Goal: Information Seeking & Learning: Learn about a topic

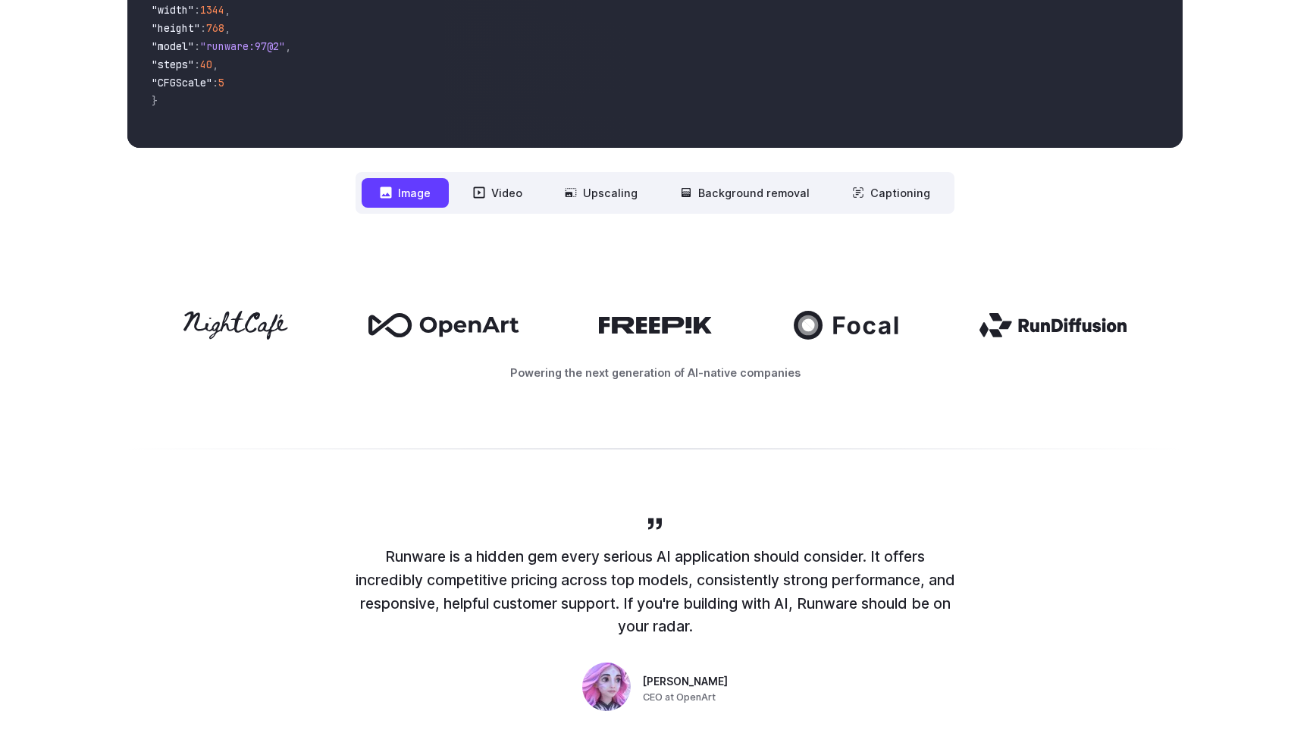
scroll to position [610, 0]
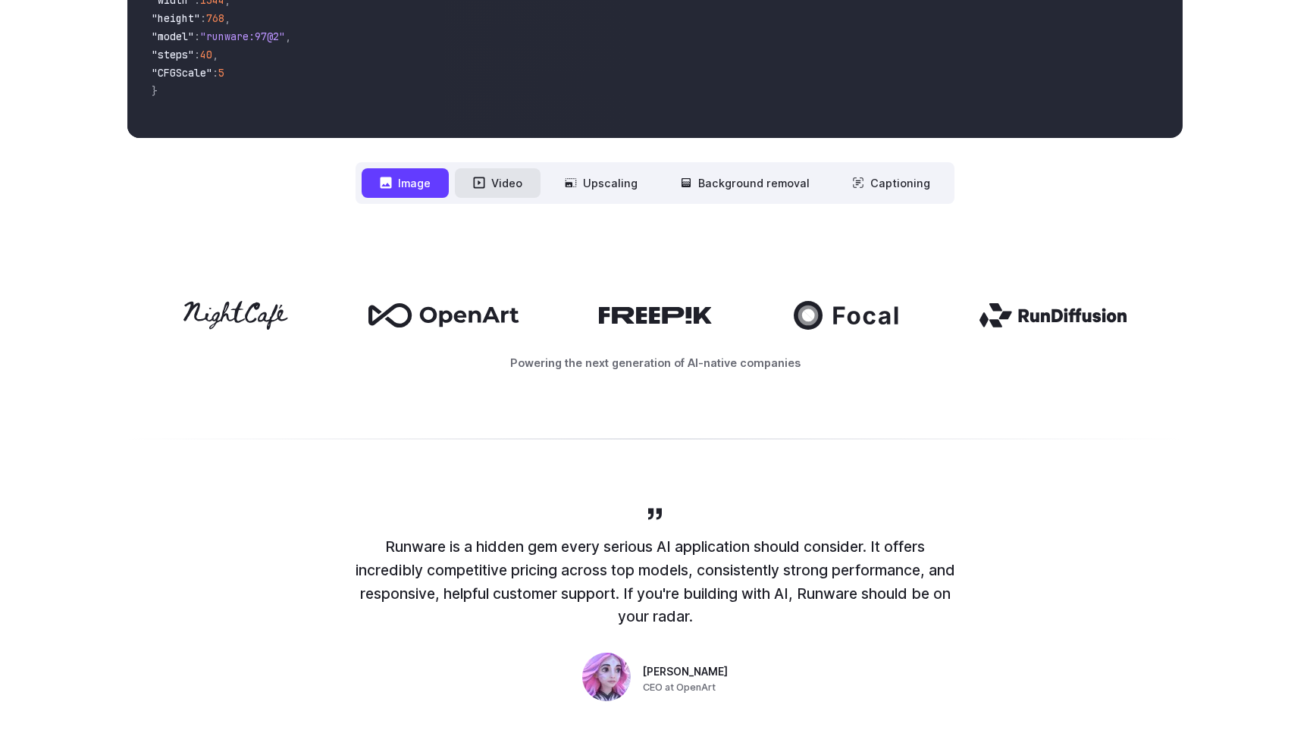
click at [528, 182] on button "Video" at bounding box center [498, 183] width 86 height 30
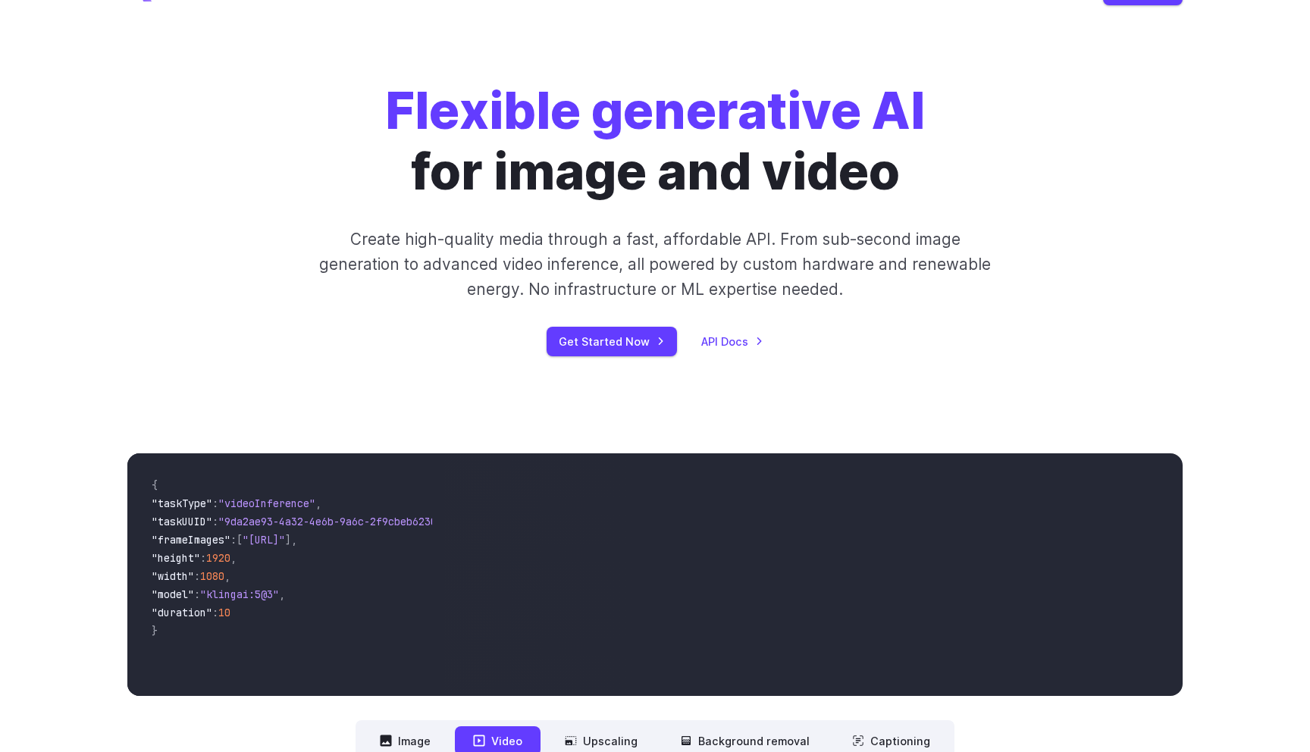
scroll to position [0, 0]
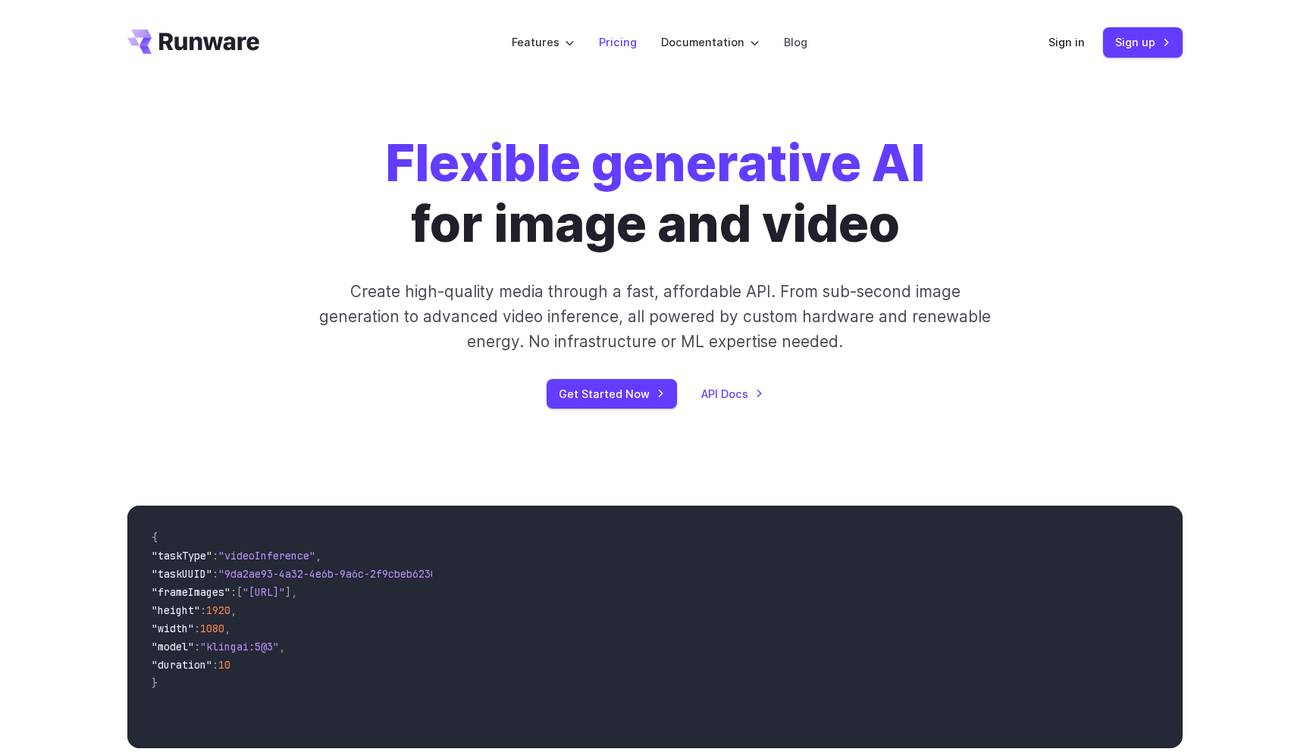
click at [620, 45] on link "Pricing" at bounding box center [618, 41] width 38 height 17
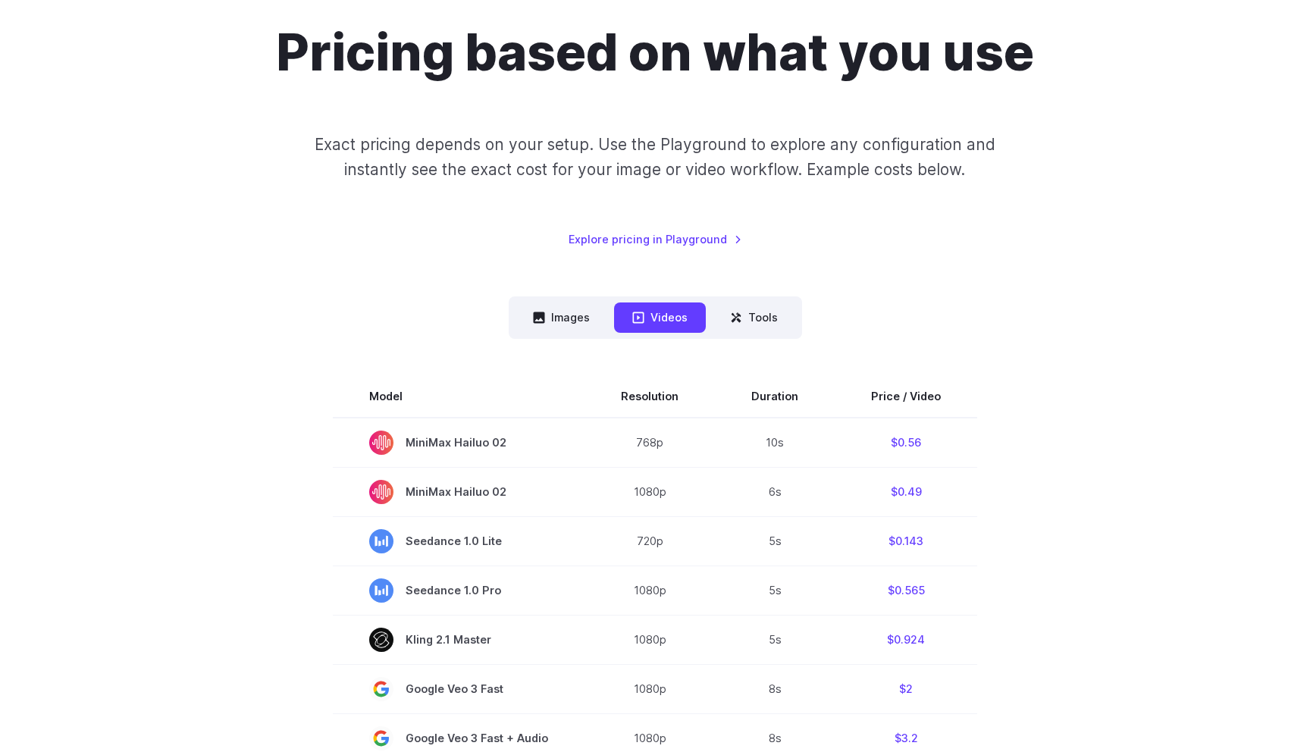
scroll to position [198, 0]
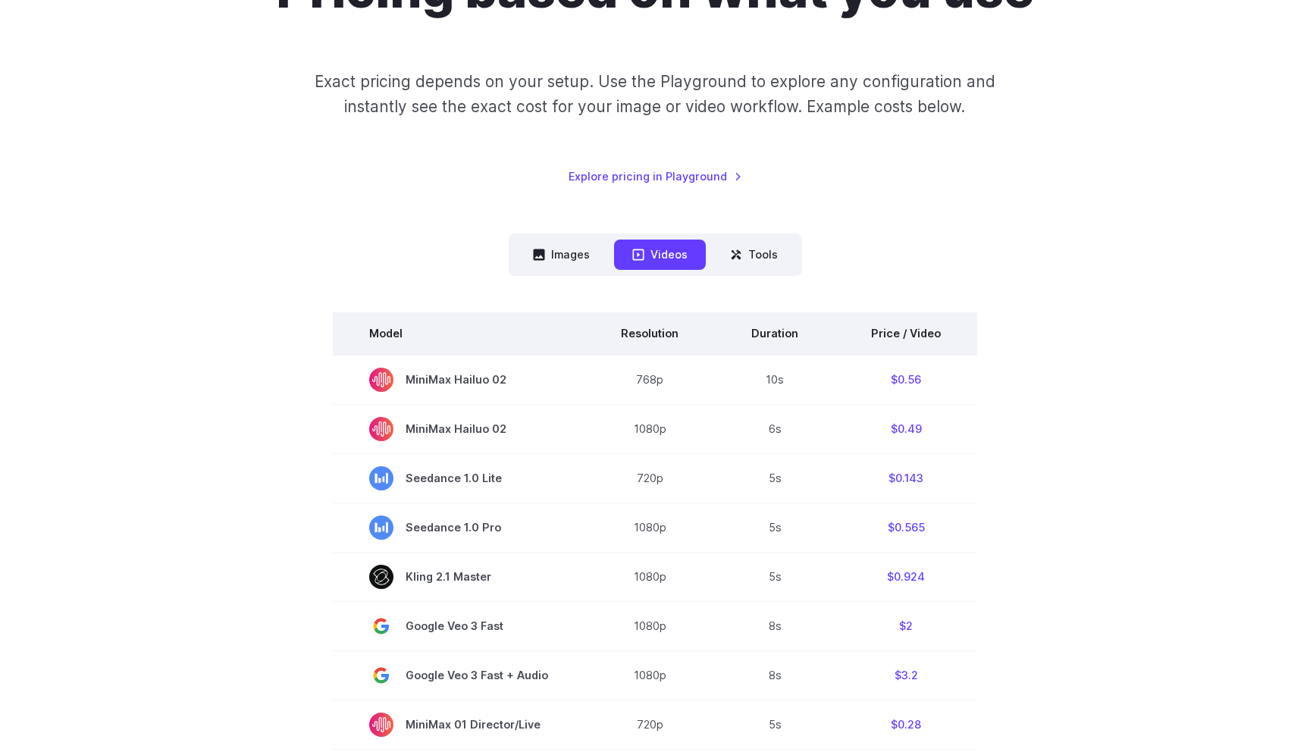
click at [895, 339] on th "Price / Video" at bounding box center [906, 333] width 143 height 42
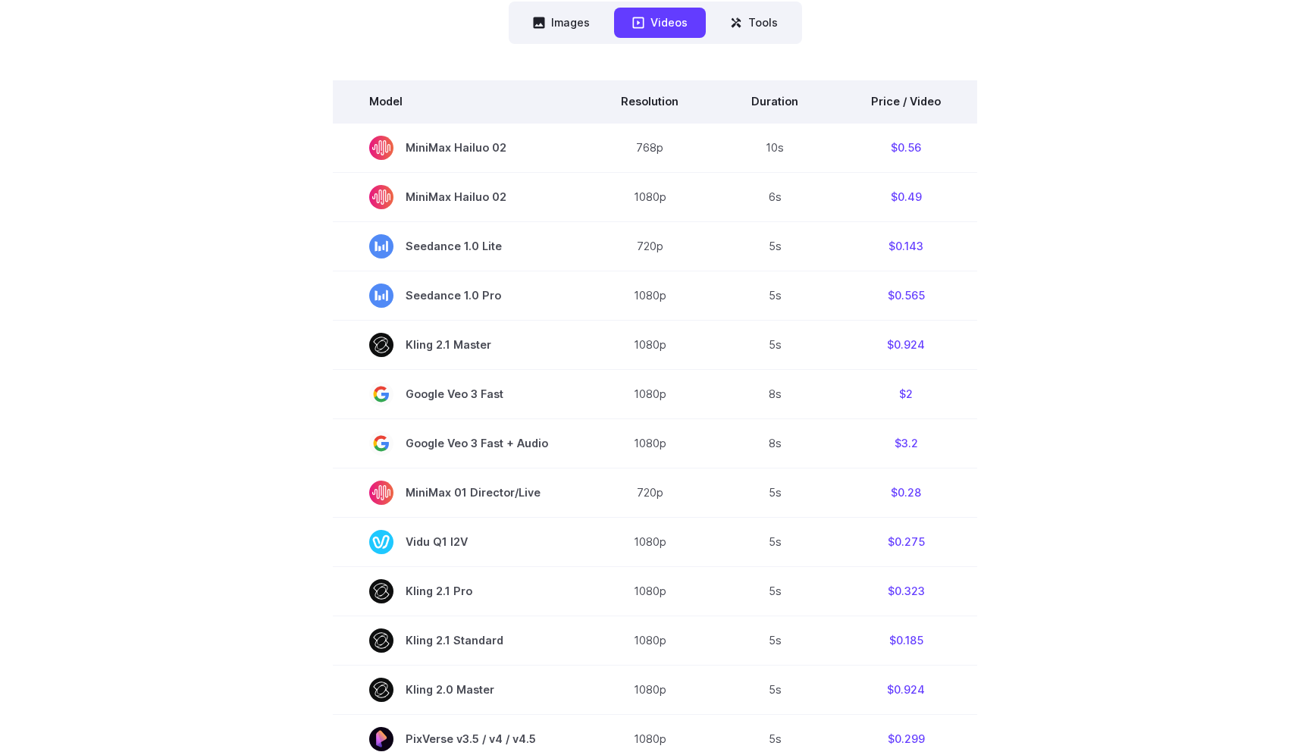
scroll to position [429, 0]
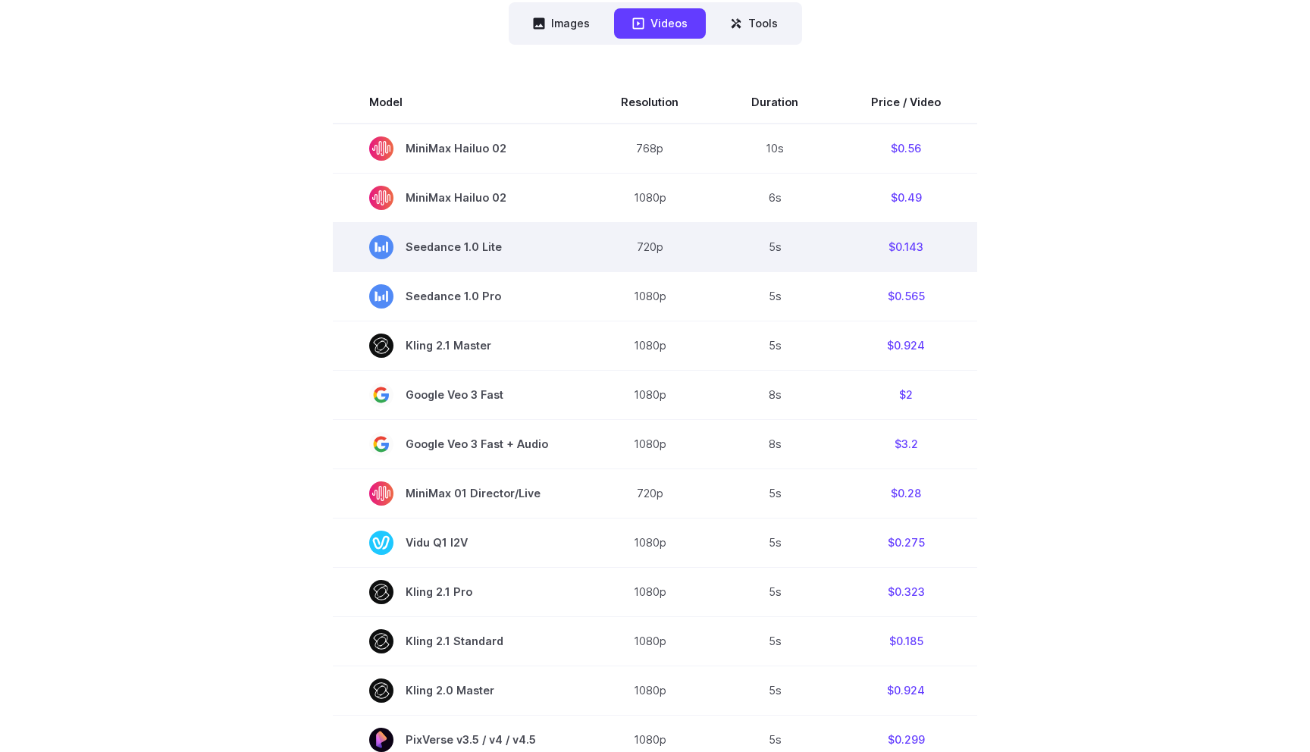
click at [905, 248] on td "$0.143" at bounding box center [906, 246] width 143 height 49
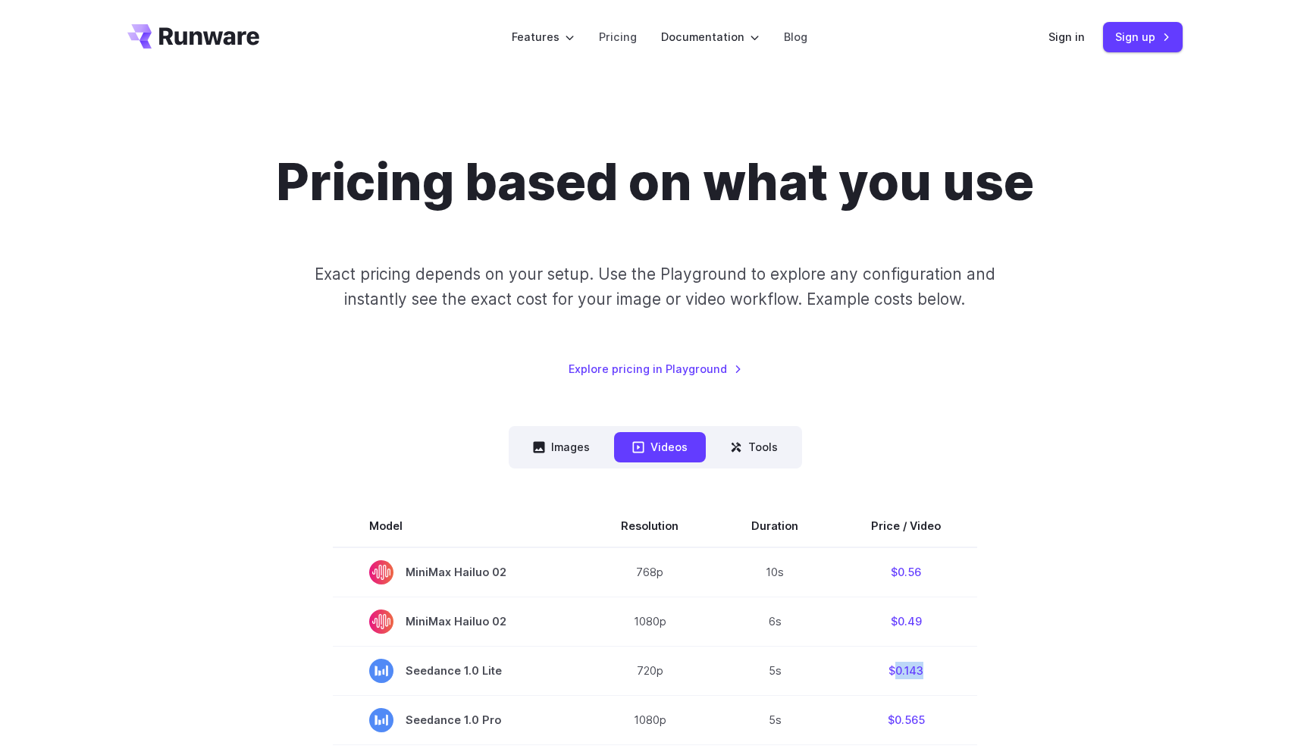
scroll to position [0, 0]
